Goal: Information Seeking & Learning: Learn about a topic

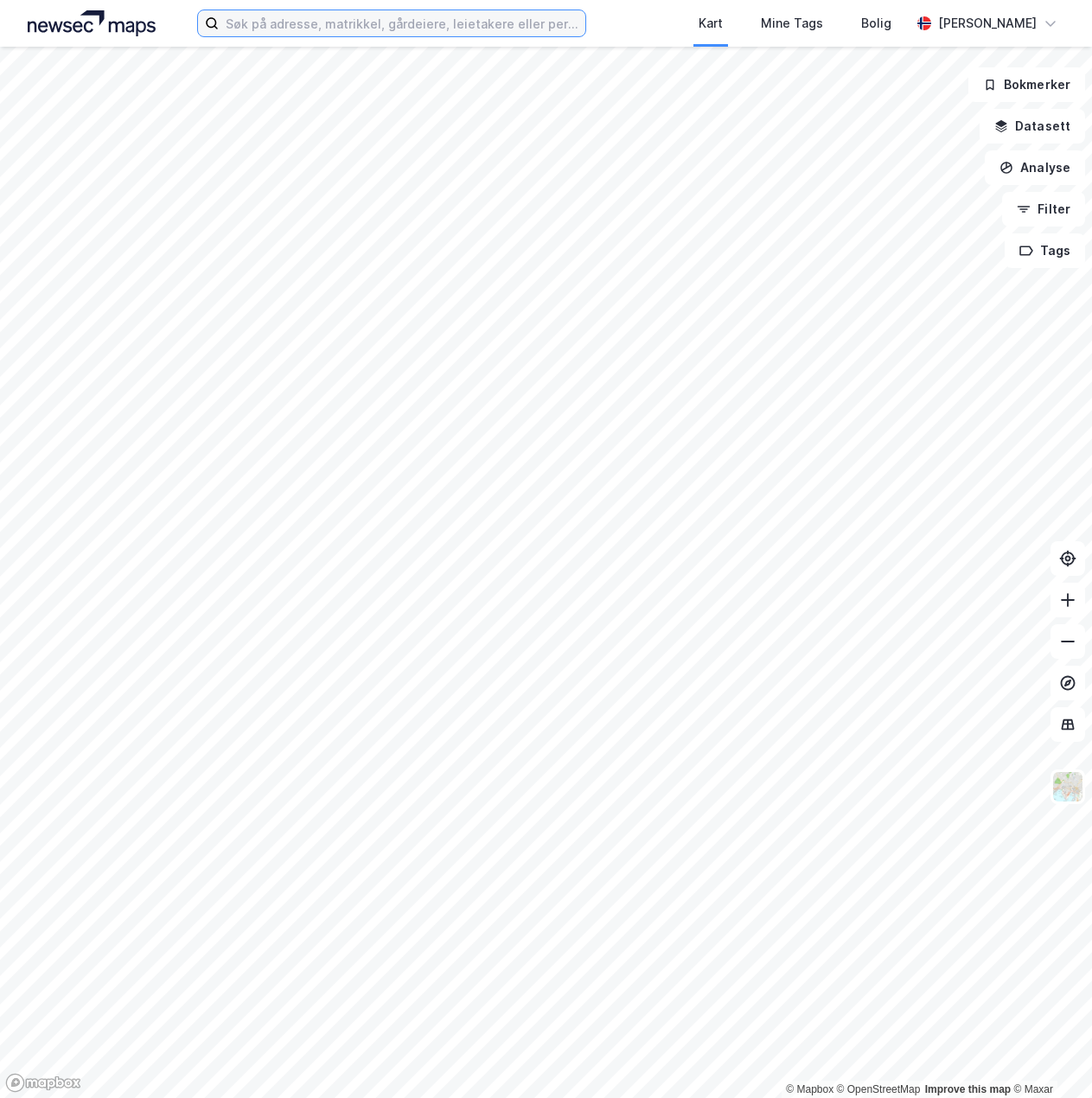
click at [291, 30] on input at bounding box center [401, 23] width 366 height 26
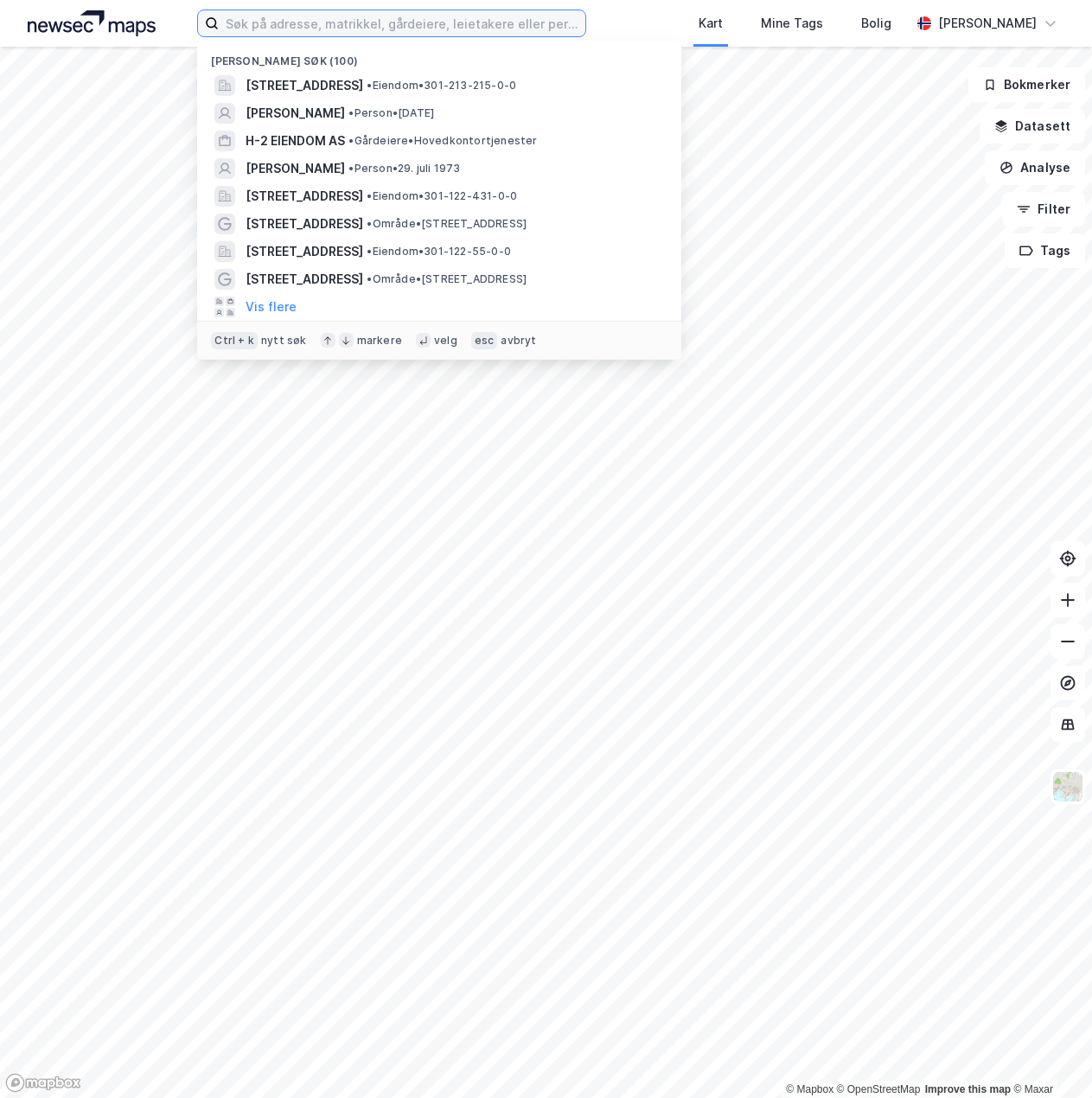
click at [317, 33] on input at bounding box center [401, 23] width 366 height 26
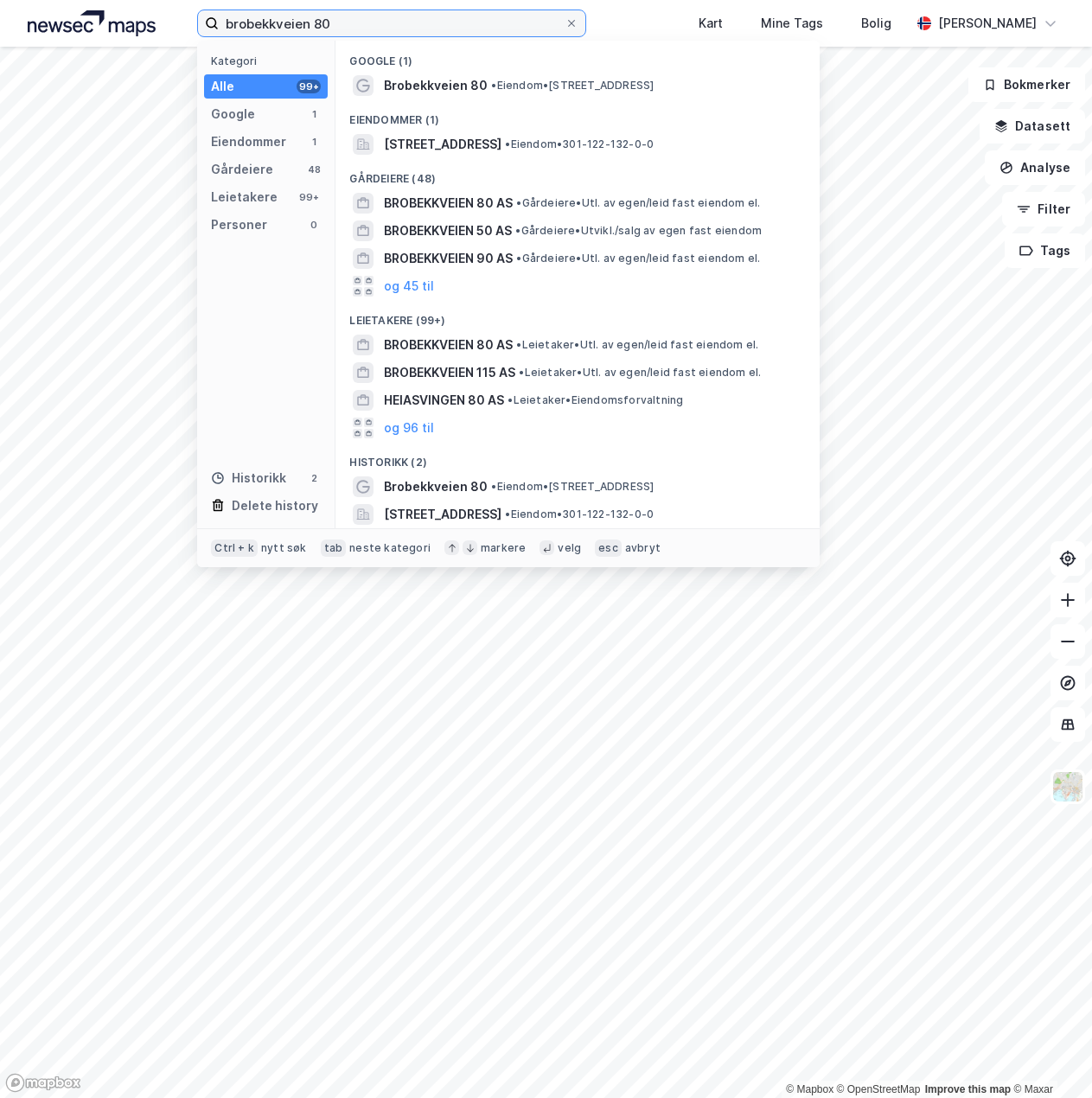
type input "brobekkveien 80"
click at [459, 105] on div "Eiendommer (1)" at bounding box center [577, 115] width 484 height 31
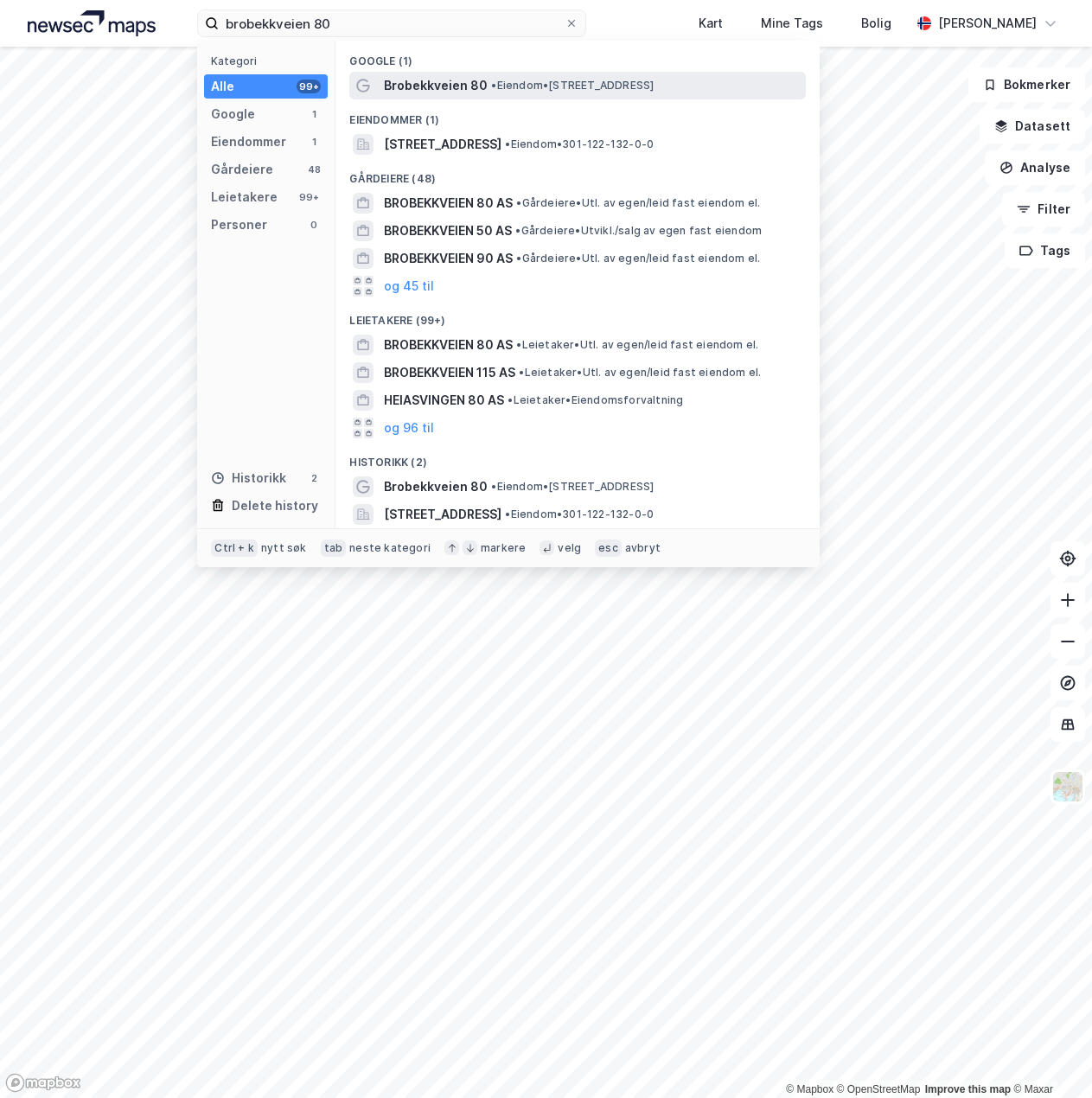
click at [460, 88] on span "Brobekkveien 80" at bounding box center [436, 85] width 103 height 20
